Goal: Transaction & Acquisition: Purchase product/service

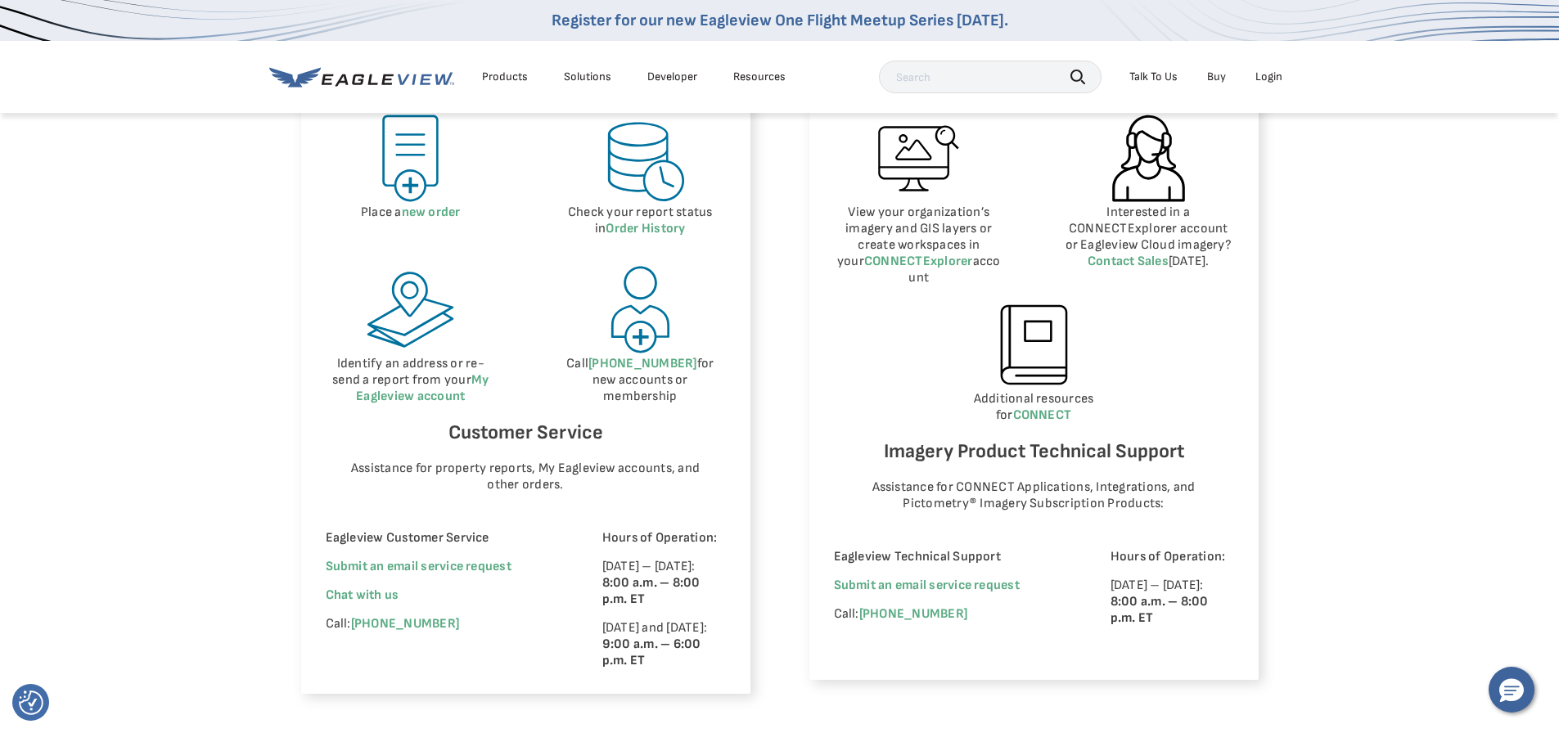
scroll to position [655, 0]
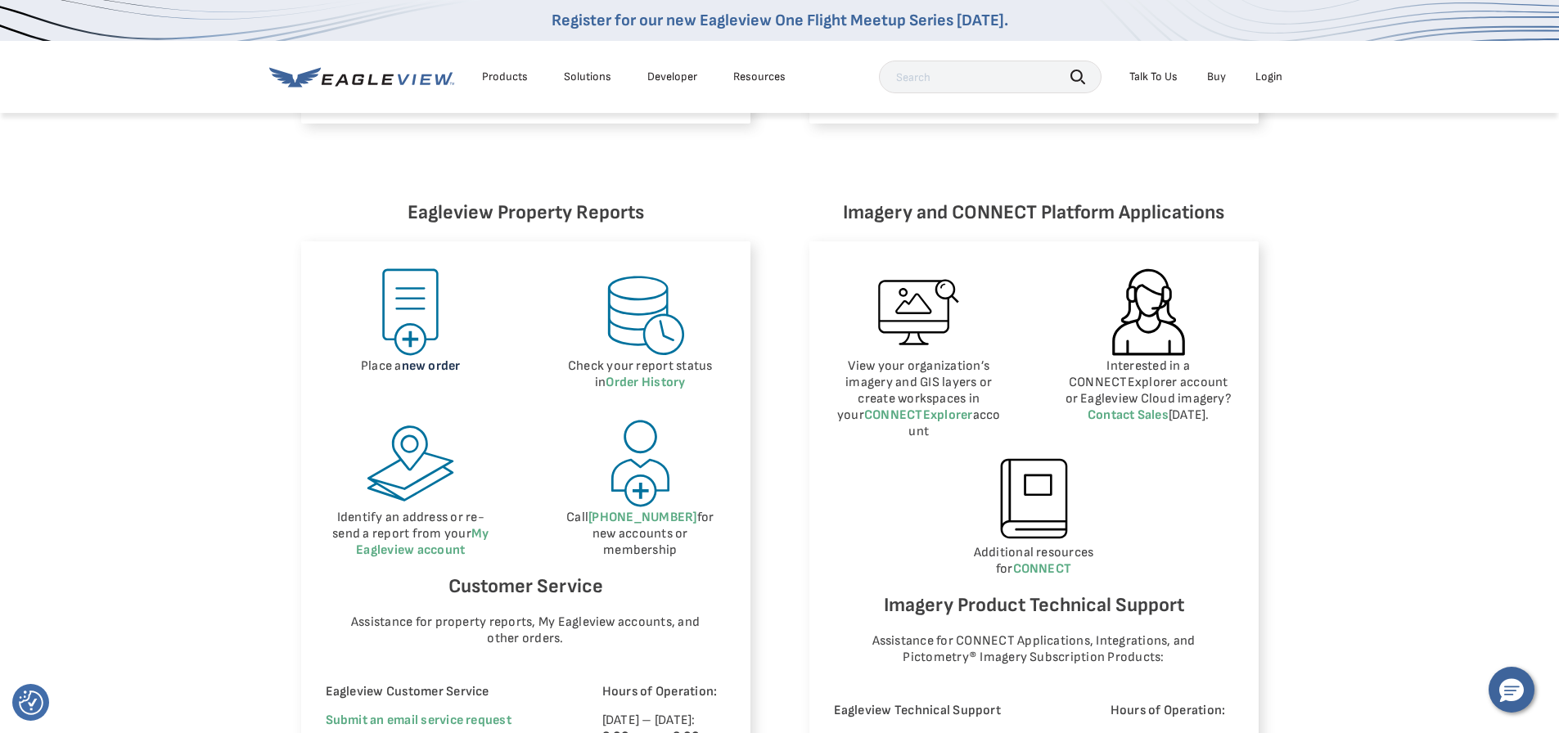
click at [439, 367] on link "new order" at bounding box center [431, 366] width 59 height 16
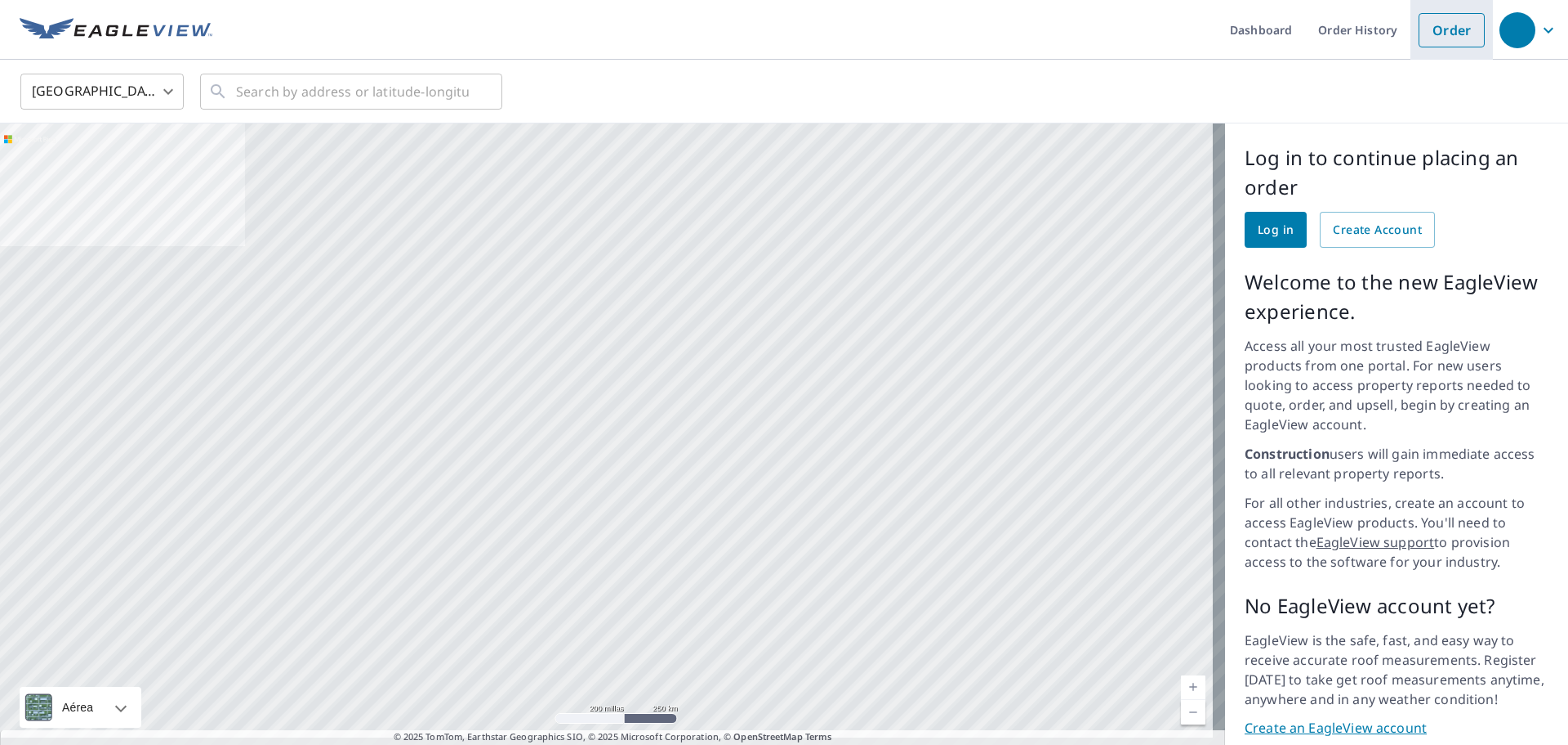
click at [1447, 34] on link "Order" at bounding box center [1452, 30] width 66 height 34
